Goal: Information Seeking & Learning: Find specific page/section

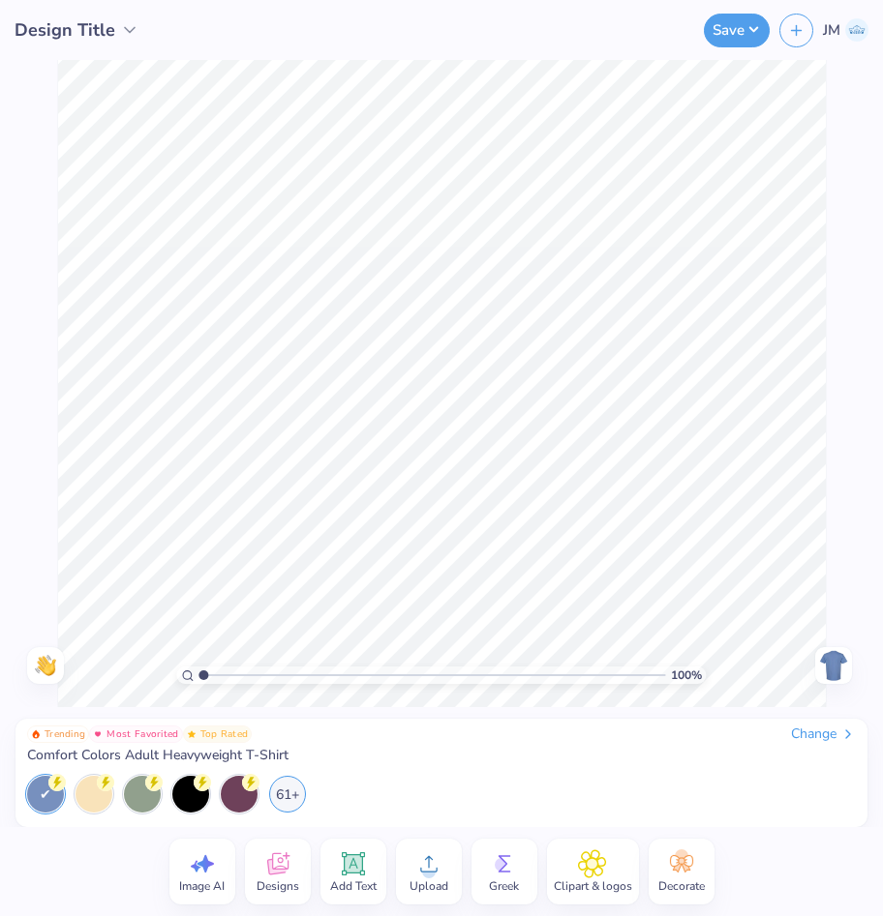
click at [264, 858] on icon at bounding box center [277, 864] width 29 height 29
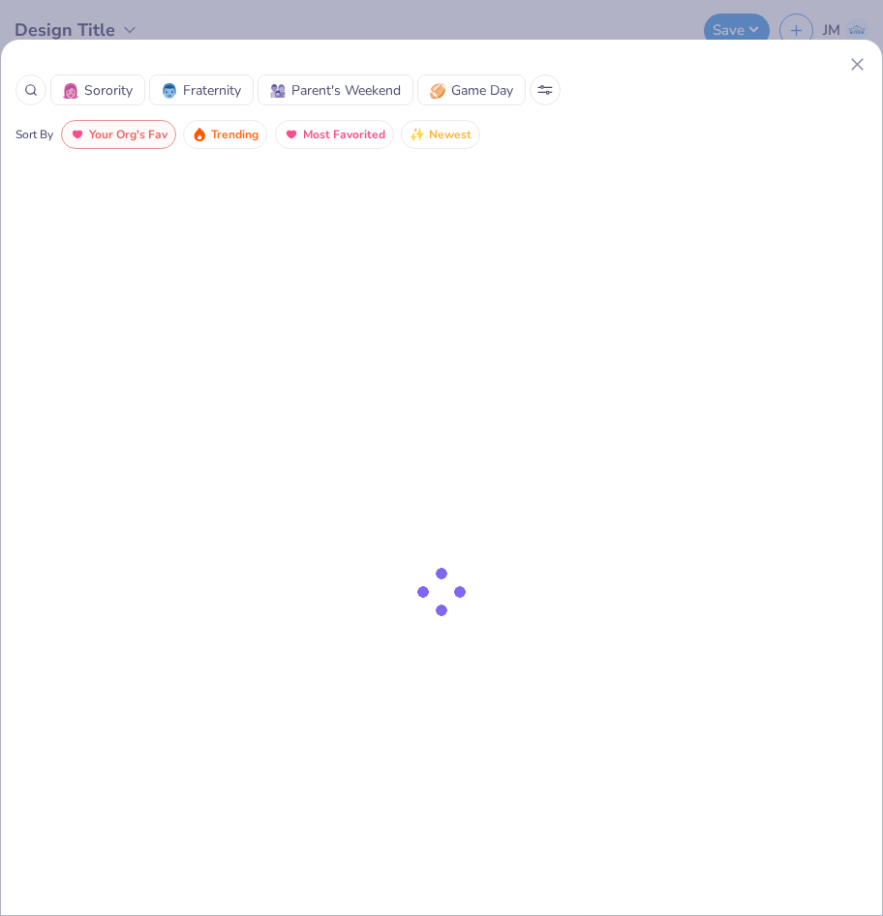
click at [37, 90] on div at bounding box center [30, 90] width 31 height 31
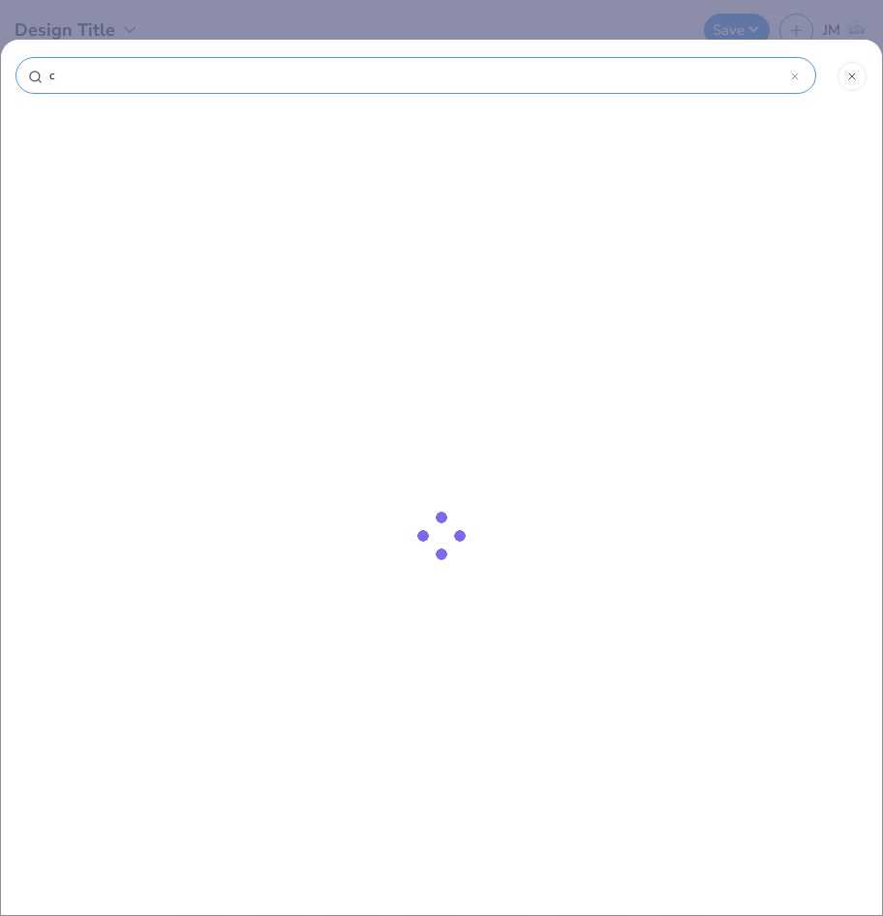
type input "ch"
type input "chr"
type input "chro"
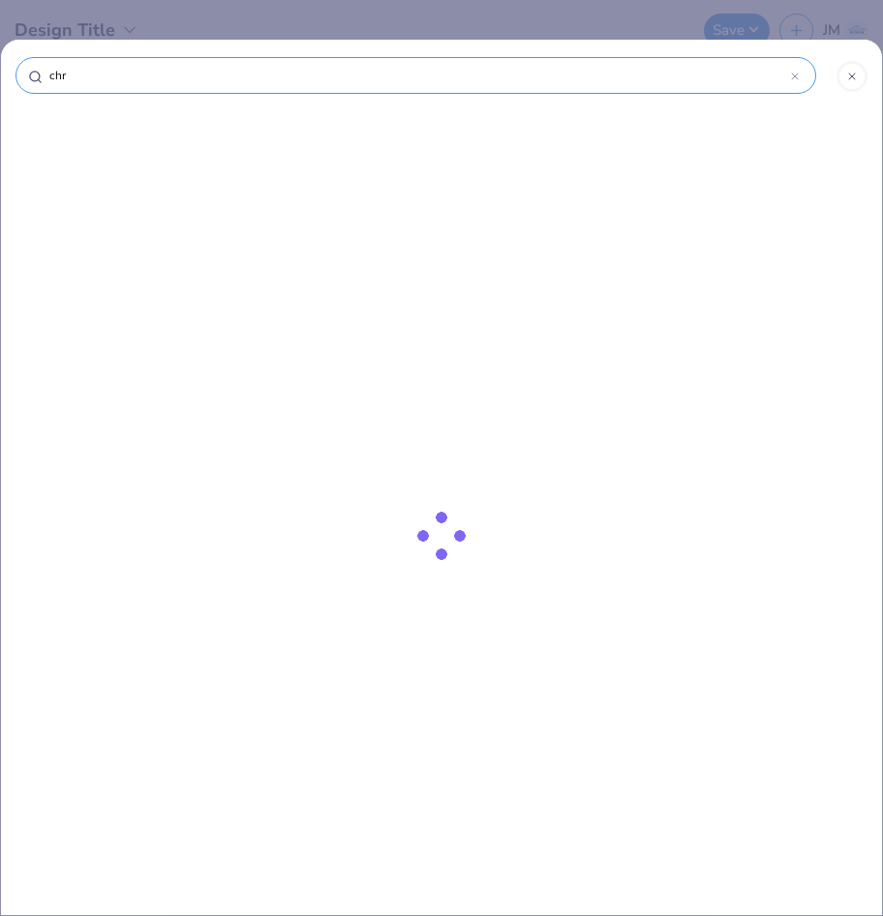
type input "chro"
type input "chrom"
type input "chrome"
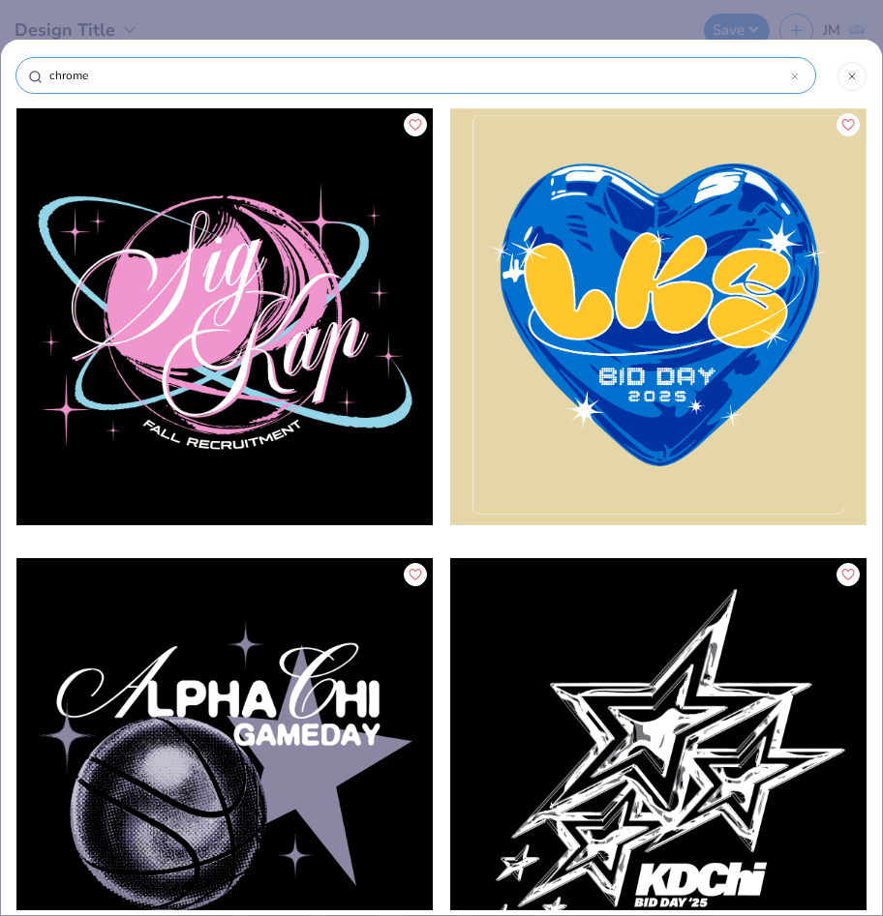
type input "chrome"
type input "chrome h"
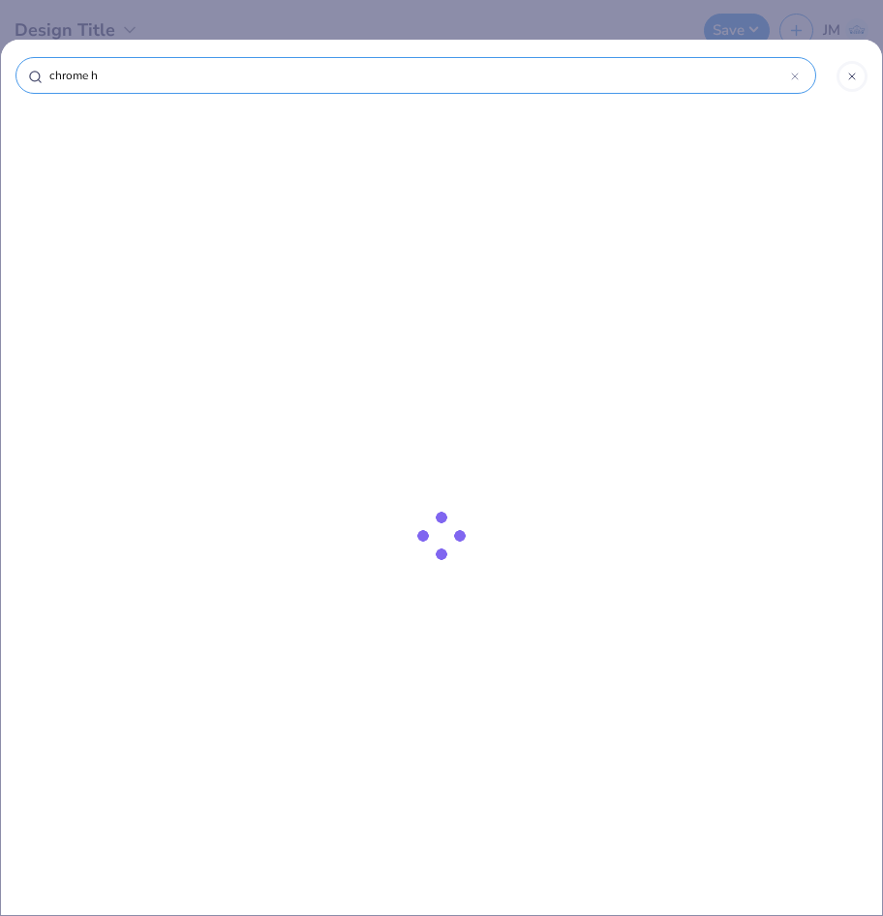
type input "chrome he"
type input "chrome hea"
type input "chrome hear"
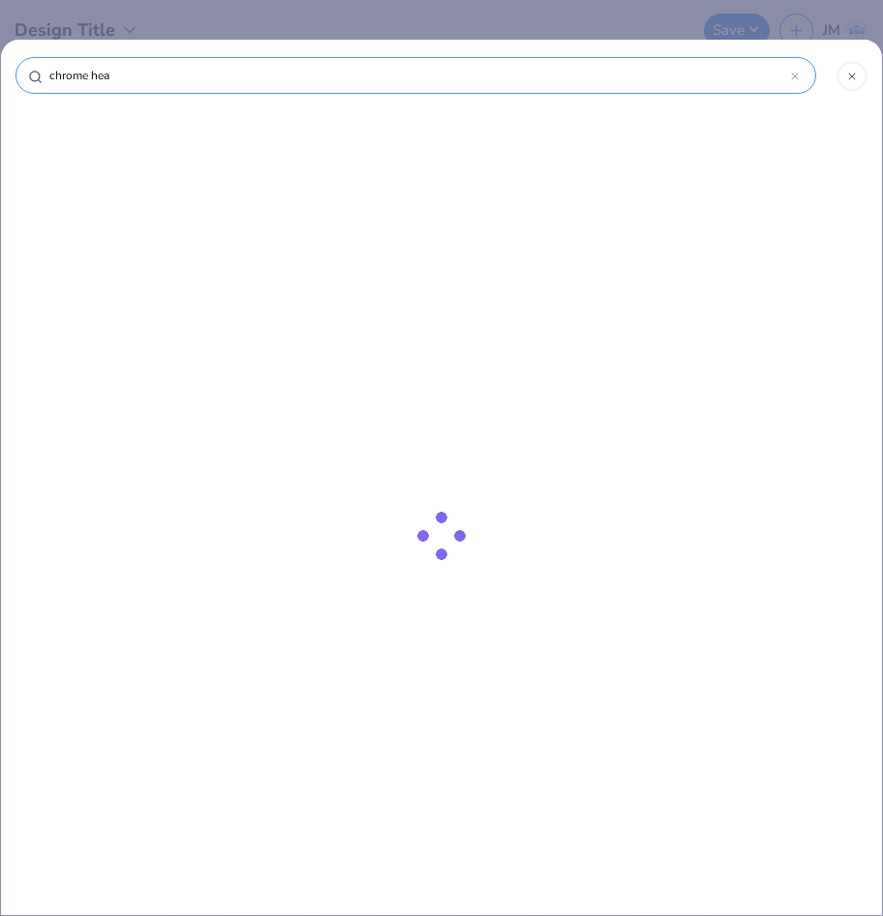
type input "chrome hear"
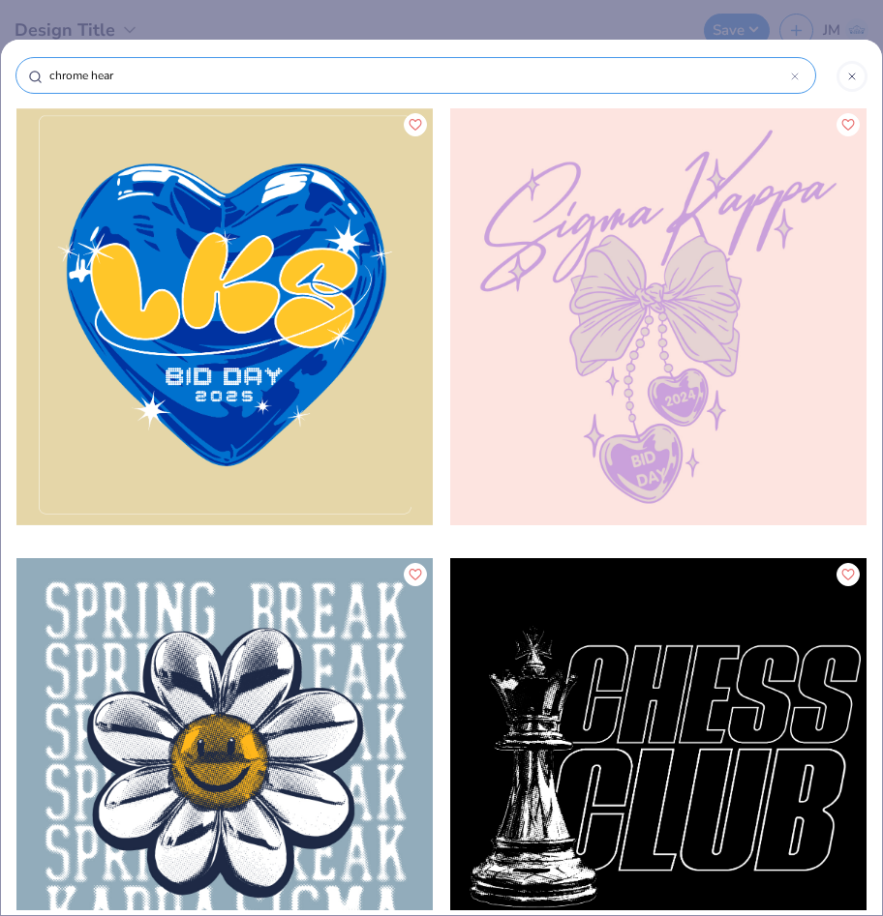
type input "chrome heart"
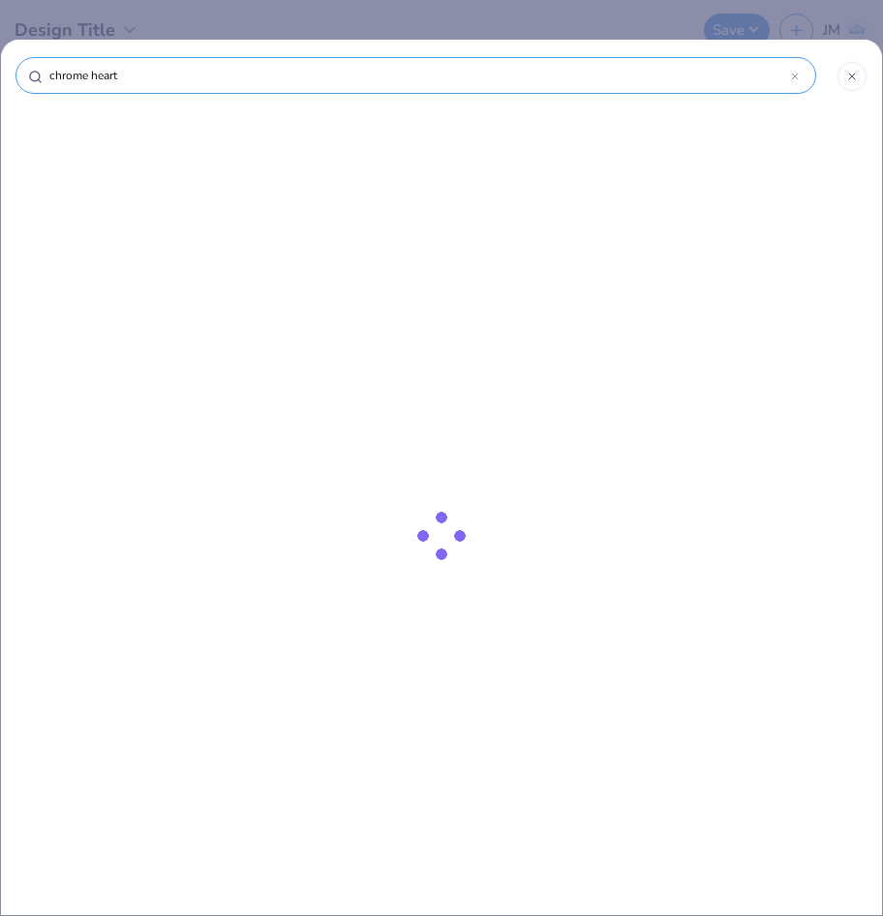
type input "chrome hearts"
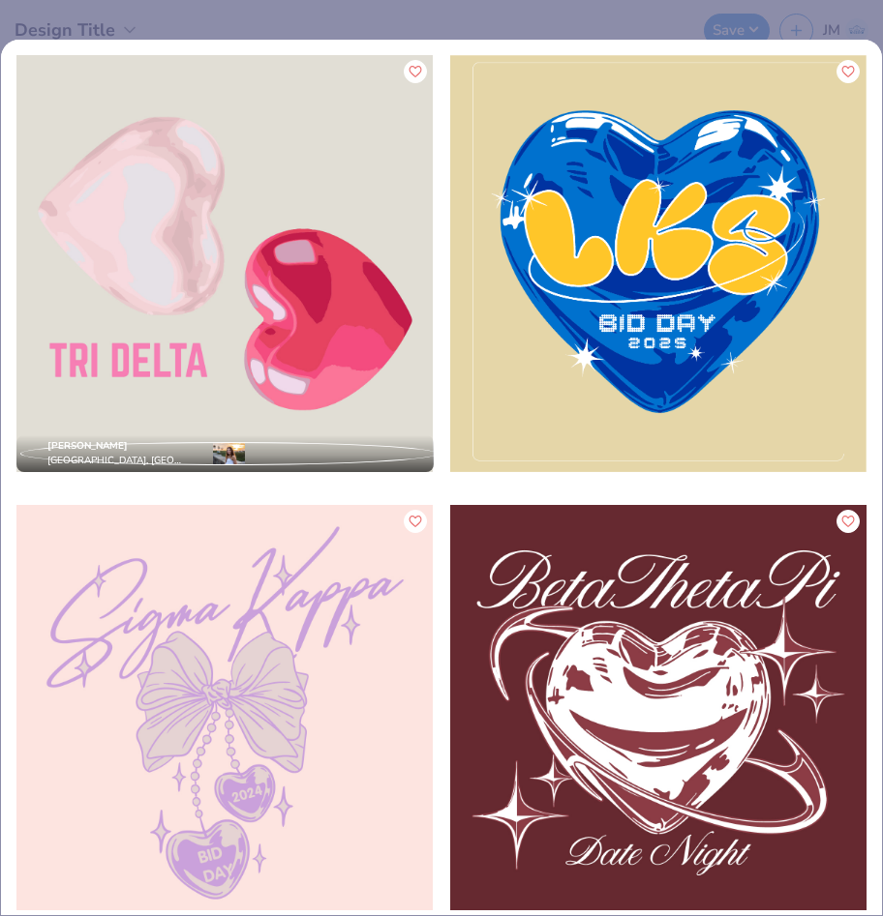
scroll to position [42, 0]
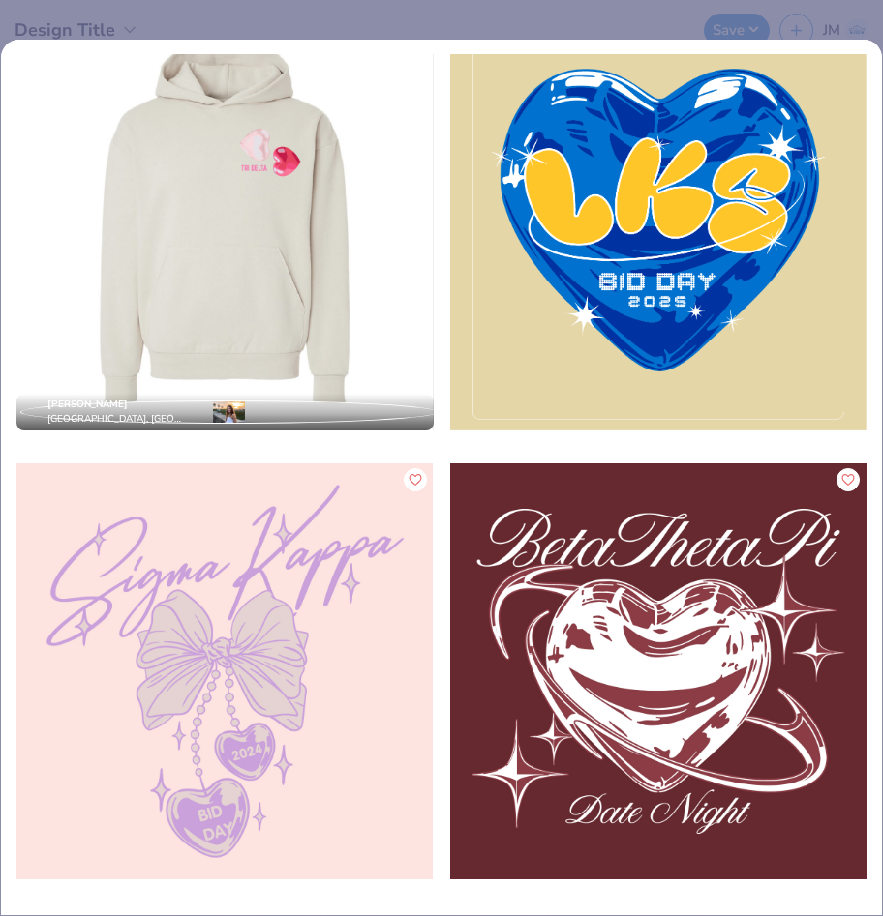
type input "c"
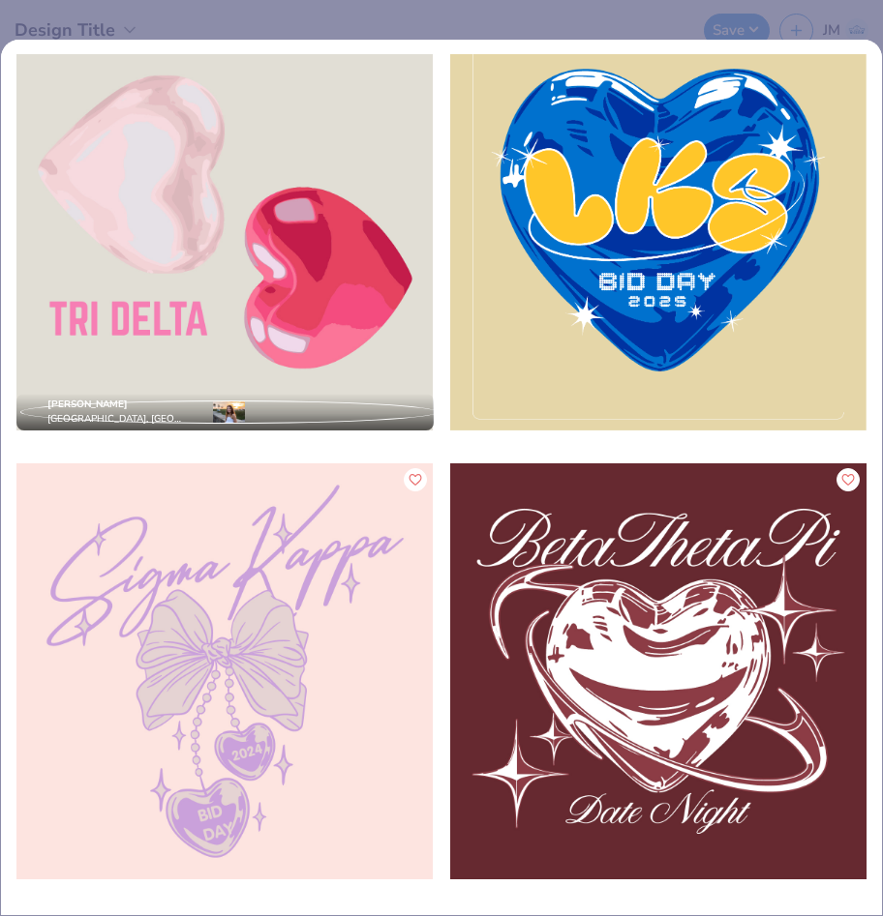
scroll to position [14, 0]
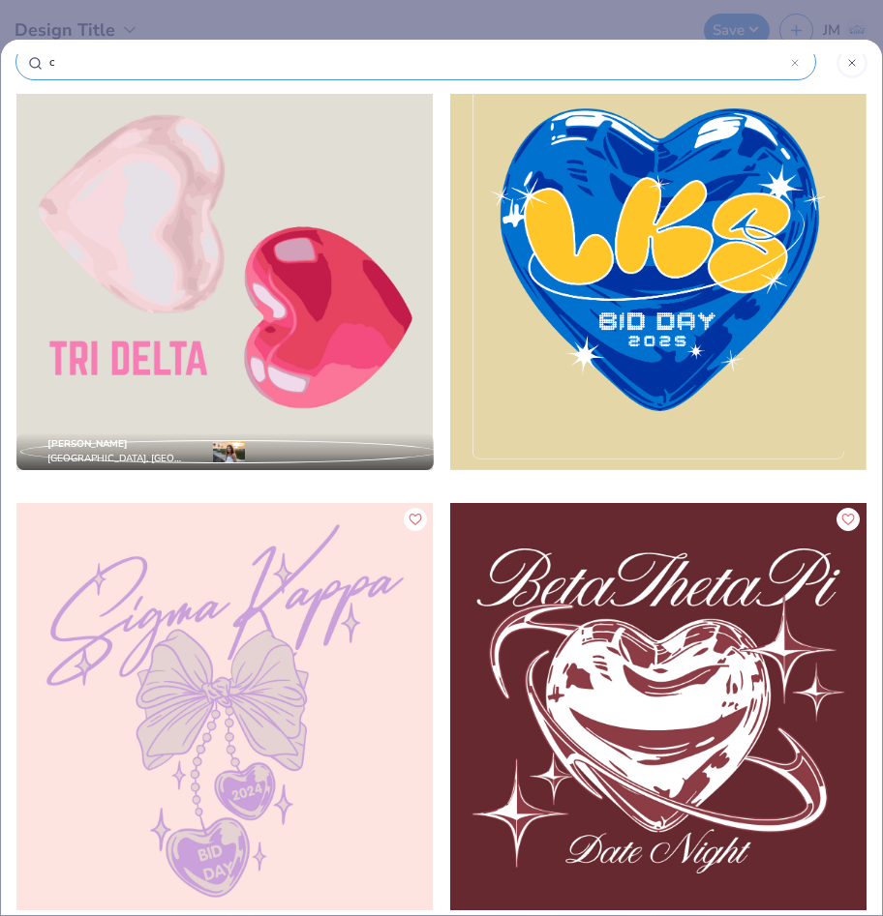
type input "cr"
type input "cro"
type input "cros"
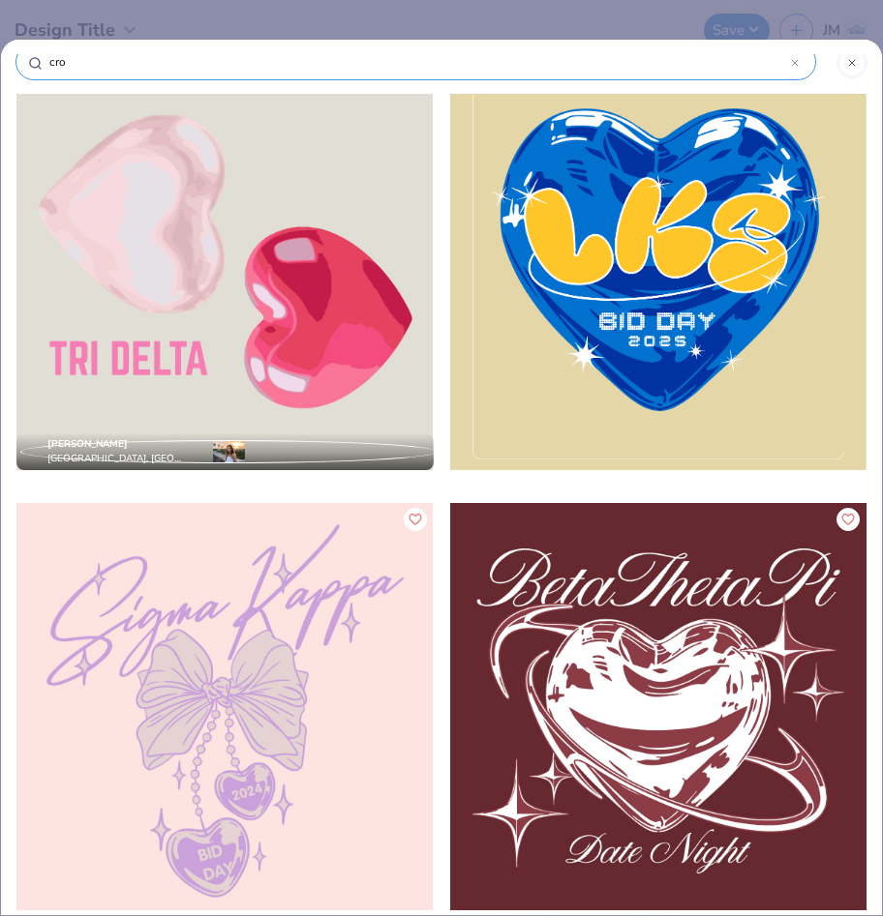
type input "cros"
type input "cross"
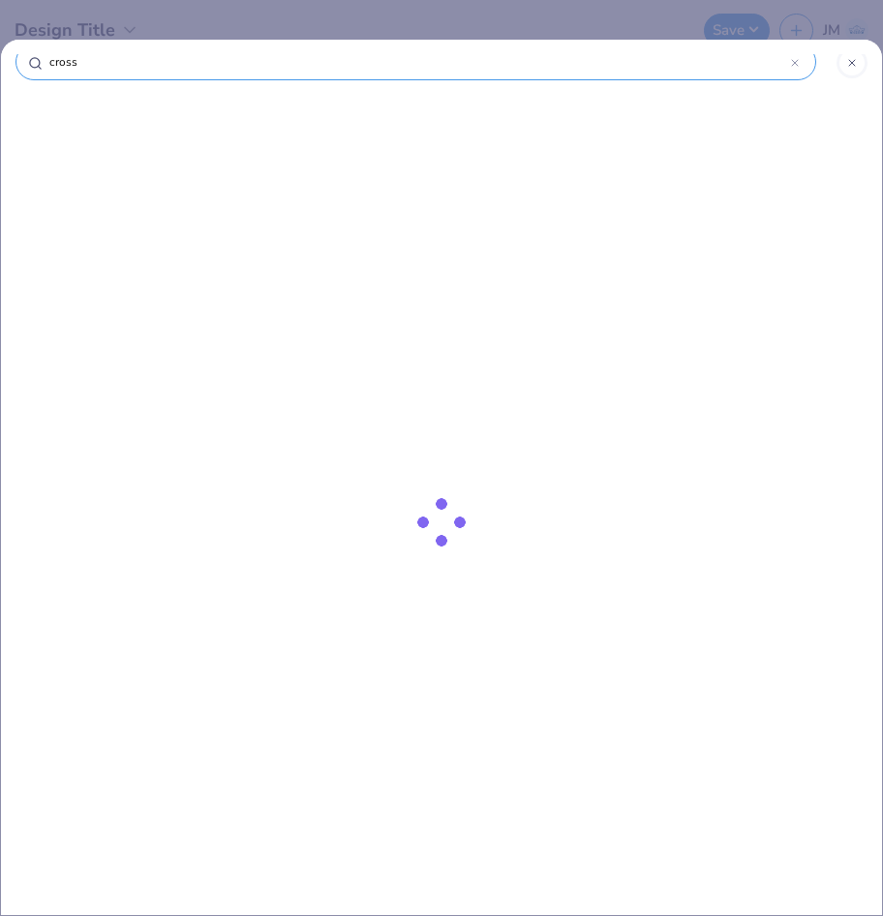
type input "cross"
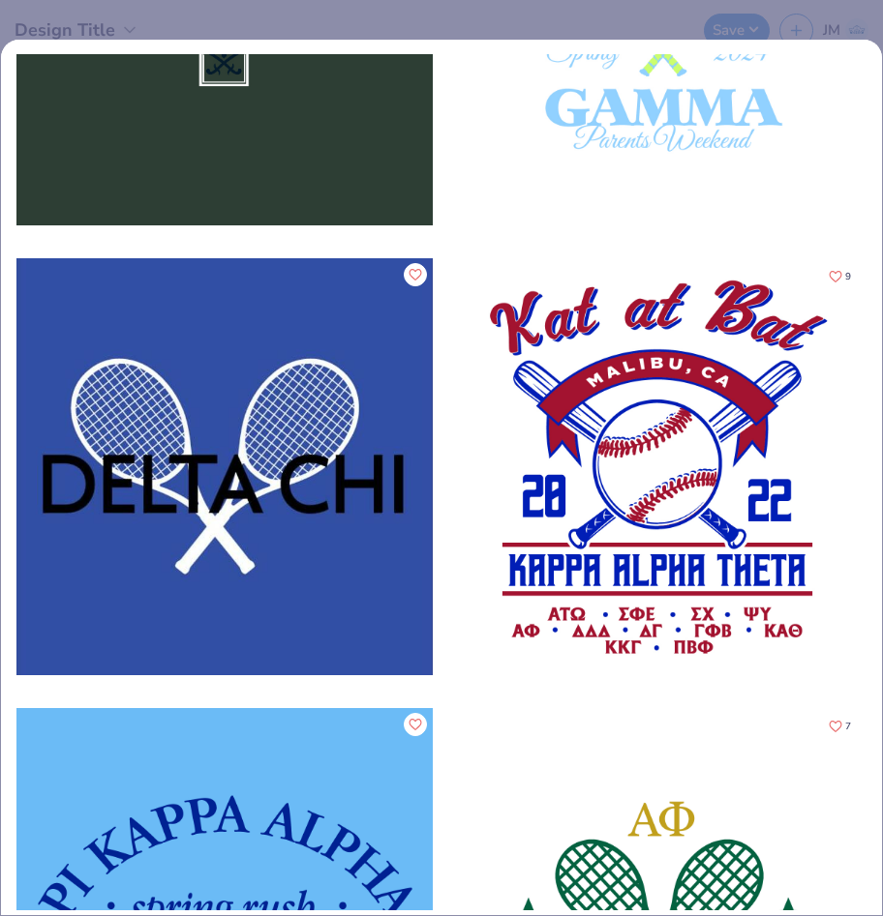
scroll to position [3343, 0]
